Goal: Task Accomplishment & Management: Use online tool/utility

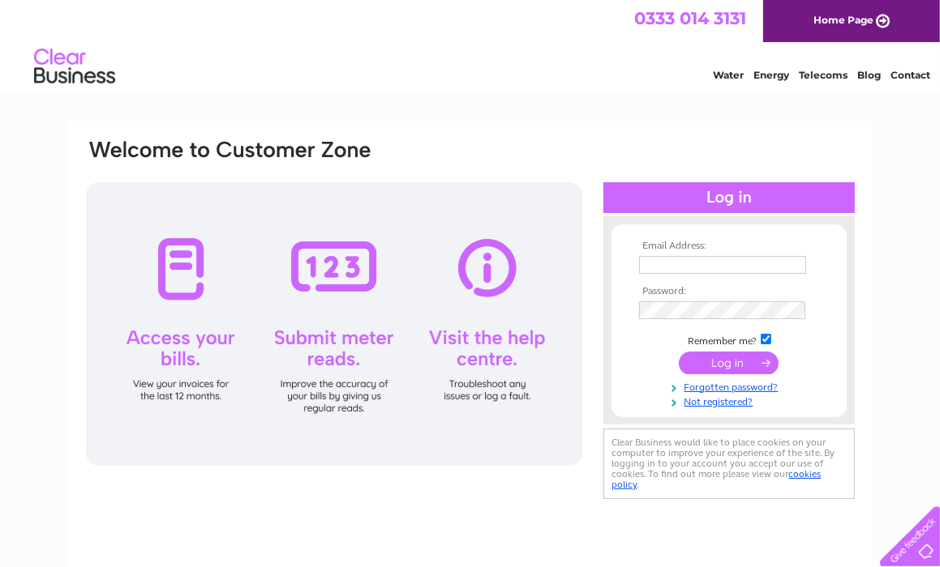
type input "mackintosht@aol.com"
click at [737, 362] on input "submit" at bounding box center [728, 363] width 100 height 23
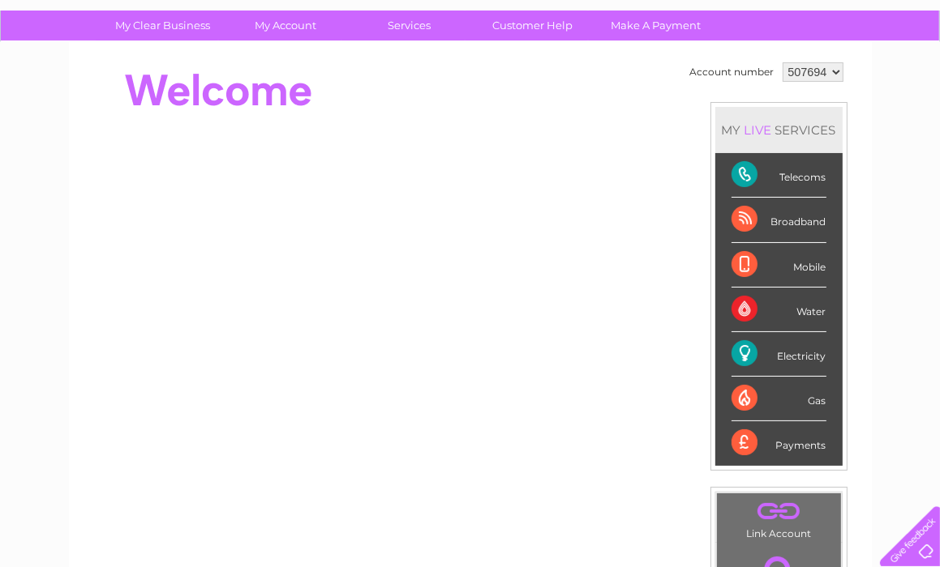
scroll to position [110, 0]
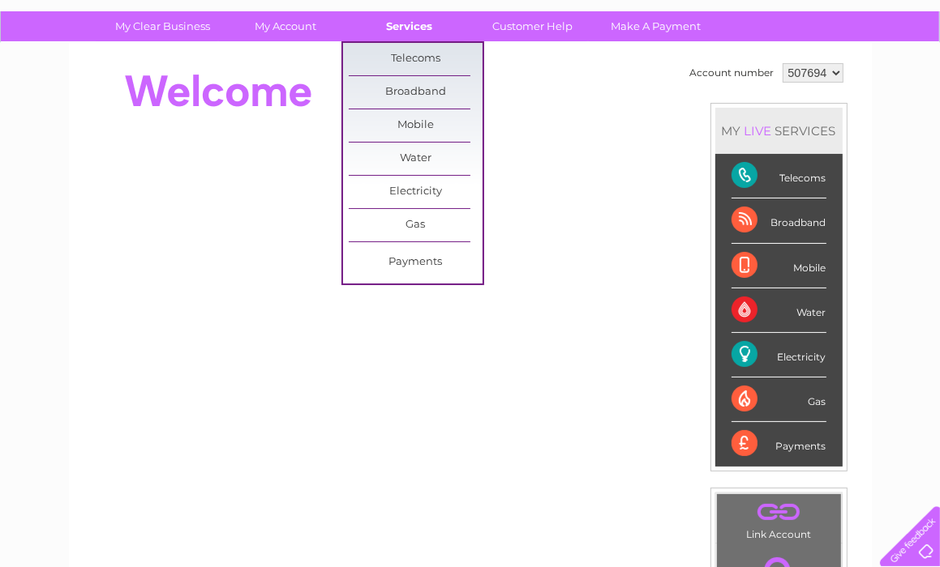
click at [410, 25] on link "Services" at bounding box center [409, 26] width 134 height 30
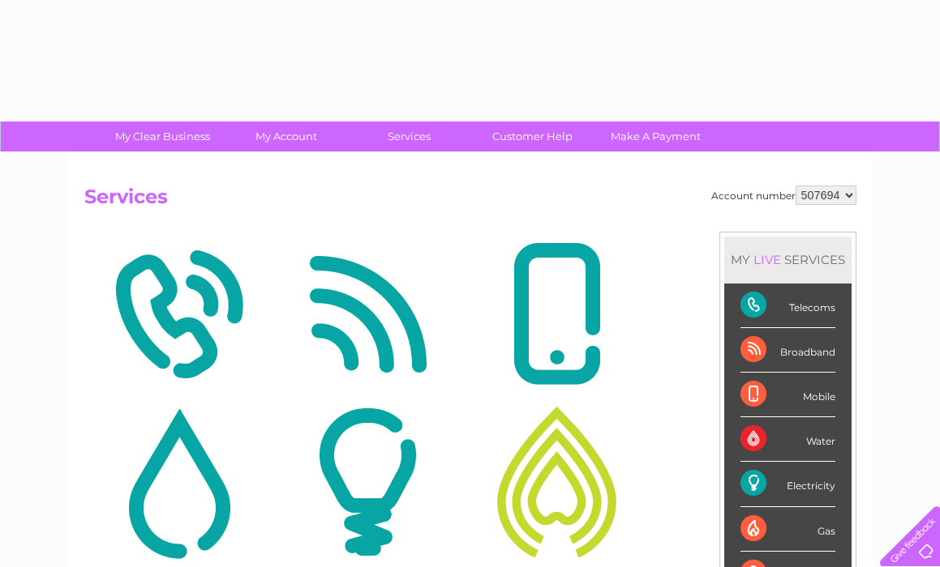
click at [425, 190] on h2 "Services" at bounding box center [470, 201] width 772 height 31
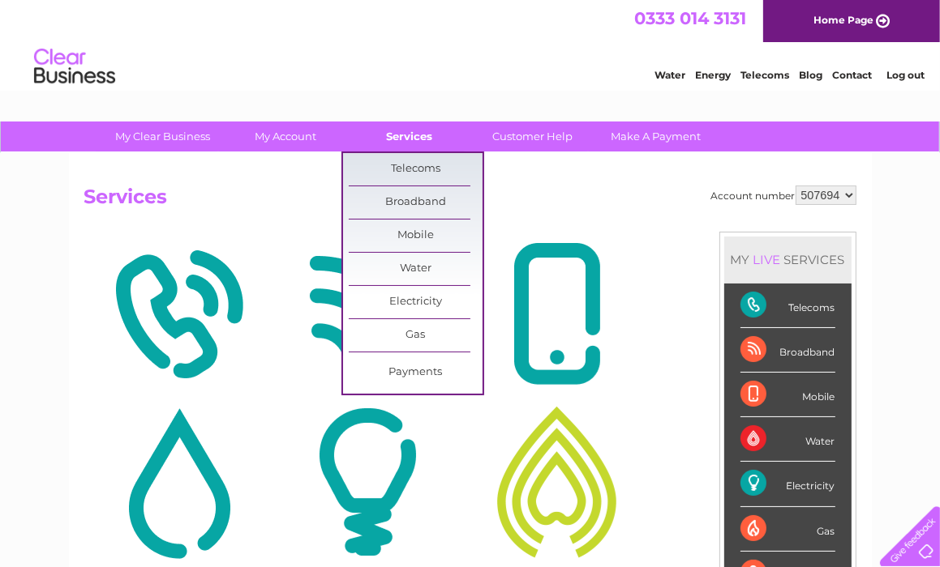
click at [415, 143] on link "Services" at bounding box center [409, 137] width 134 height 30
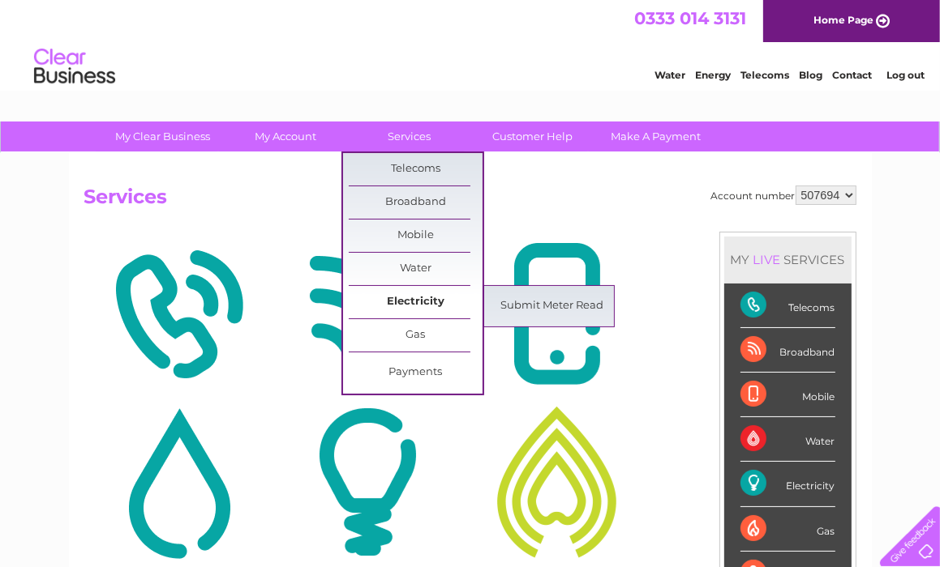
click at [403, 302] on link "Electricity" at bounding box center [416, 302] width 134 height 32
click at [525, 306] on link "Submit Meter Read" at bounding box center [552, 306] width 134 height 32
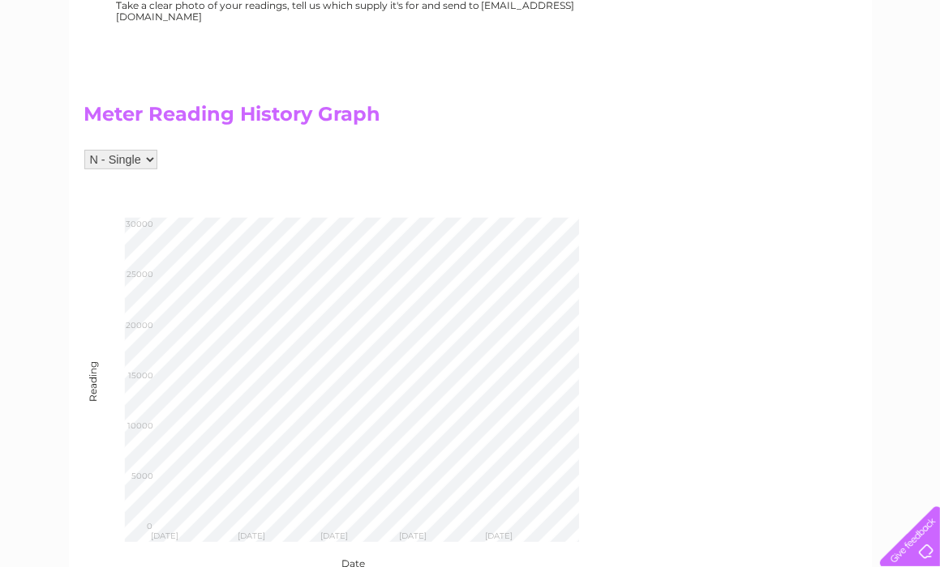
scroll to position [559, 0]
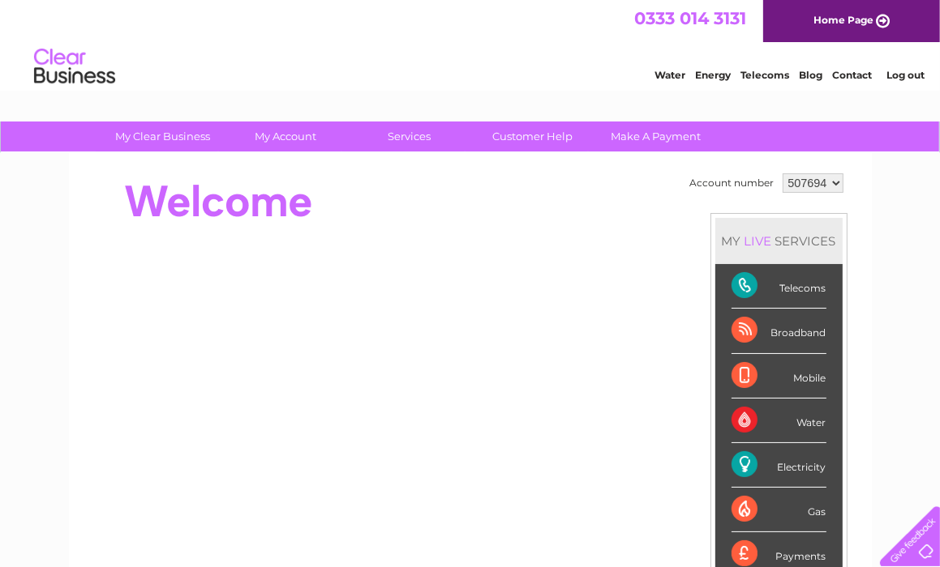
click at [914, 75] on link "Log out" at bounding box center [905, 75] width 38 height 12
